Goal: Navigation & Orientation: Find specific page/section

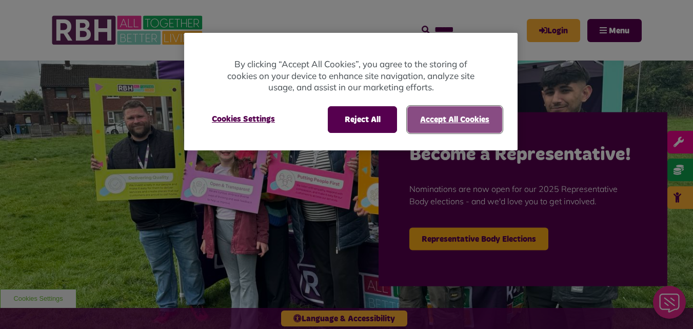
click at [430, 129] on button "Accept All Cookies" at bounding box center [454, 119] width 95 height 27
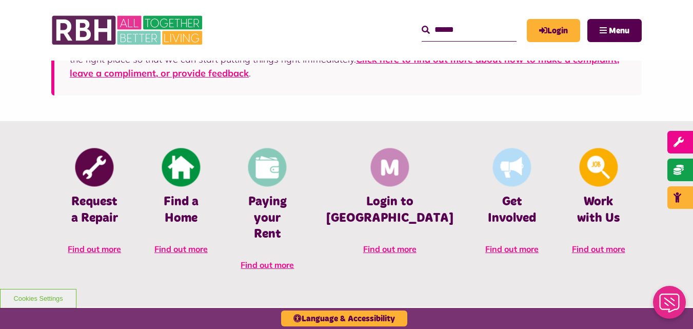
scroll to position [383, 0]
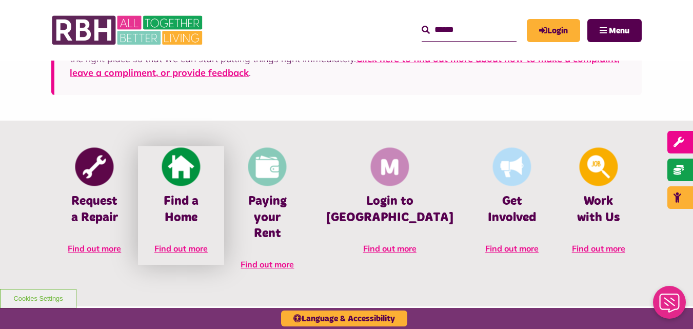
click at [203, 230] on link "Find a Home Find out more" at bounding box center [181, 205] width 87 height 118
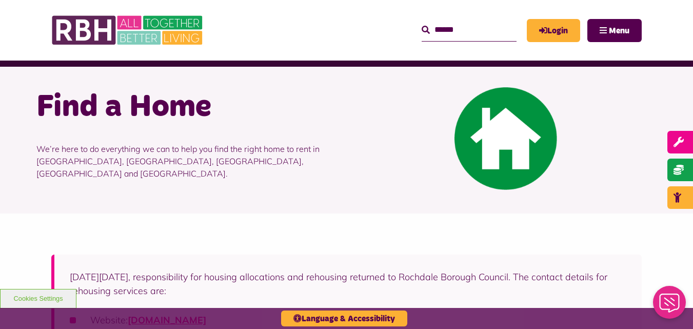
scroll to position [123, 0]
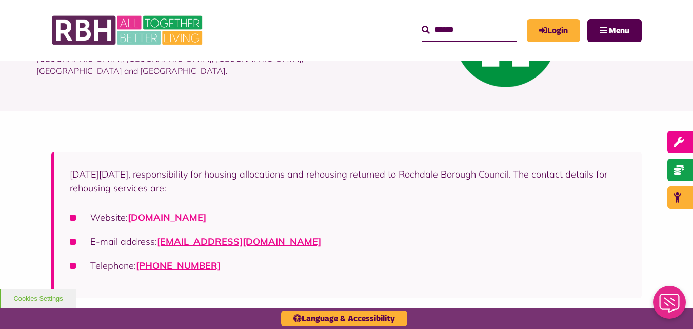
click at [206, 220] on link "rochdalehousingsolutions.co.uk" at bounding box center [167, 217] width 78 height 12
